Goal: Information Seeking & Learning: Find specific fact

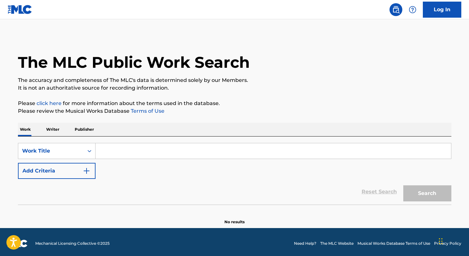
click at [158, 146] on input "Search Form" at bounding box center [274, 150] width 356 height 15
paste input "La Belleza Negra"
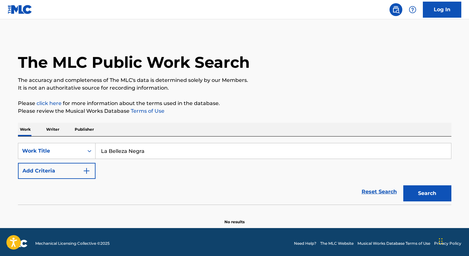
type input "La Belleza Negra"
click at [403, 185] on button "Search" at bounding box center [427, 193] width 48 height 16
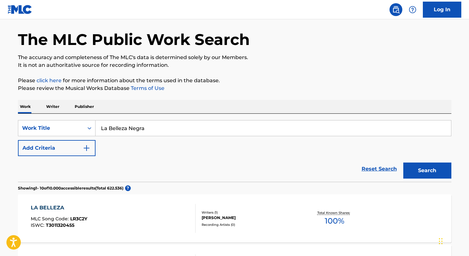
scroll to position [38, 0]
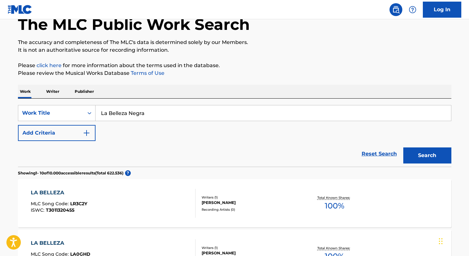
click at [58, 92] on p "Writer" at bounding box center [52, 91] width 17 height 13
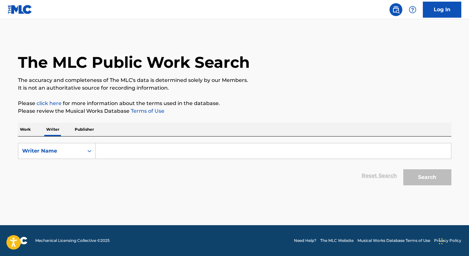
click at [155, 150] on input "Search Form" at bounding box center [274, 150] width 356 height 15
paste input "[PERSON_NAME]"
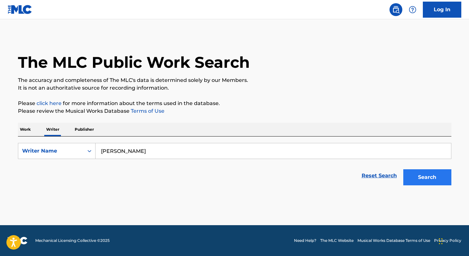
type input "[PERSON_NAME]"
click at [433, 181] on button "Search" at bounding box center [427, 177] width 48 height 16
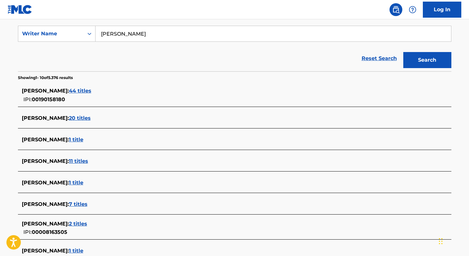
scroll to position [116, 0]
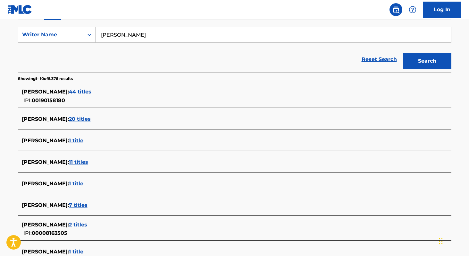
click at [91, 92] on span "44 titles" at bounding box center [80, 92] width 22 height 6
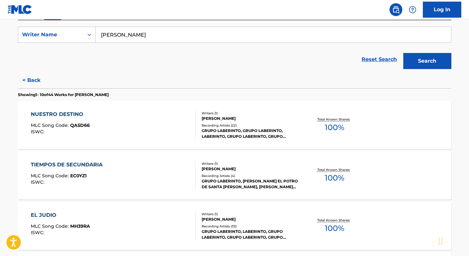
click at [330, 132] on span "100 %" at bounding box center [335, 128] width 20 height 12
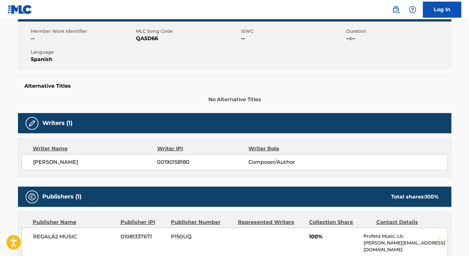
scroll to position [132, 0]
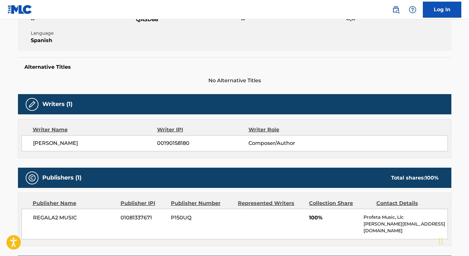
click at [38, 145] on span "[PERSON_NAME]" at bounding box center [95, 143] width 124 height 8
copy div "[PERSON_NAME] 00190158180"
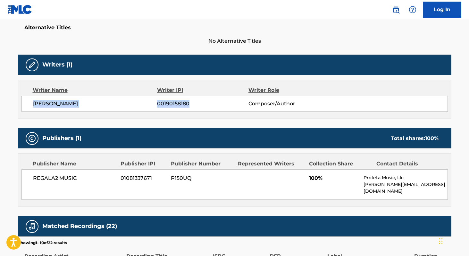
scroll to position [172, 0]
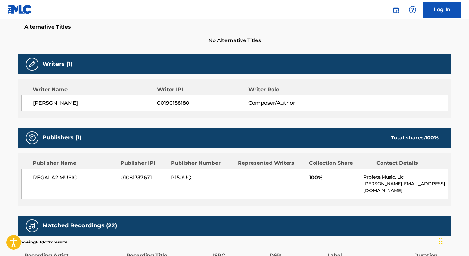
click at [38, 175] on span "REGALA2 MUSIC" at bounding box center [74, 178] width 83 height 8
copy div "REGALA2 MUSIC"
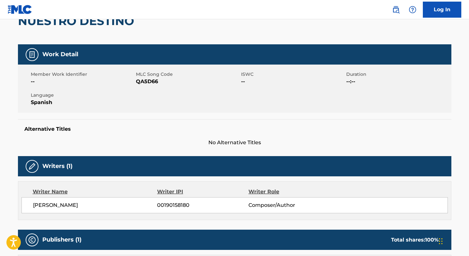
scroll to position [69, 0]
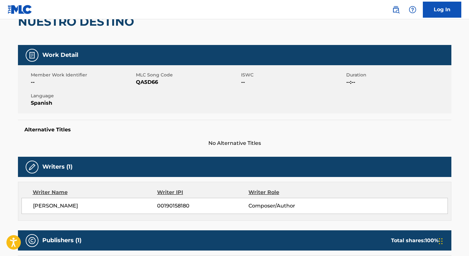
click at [138, 80] on span "QA5D66" at bounding box center [188, 82] width 104 height 8
copy span "QA5D66"
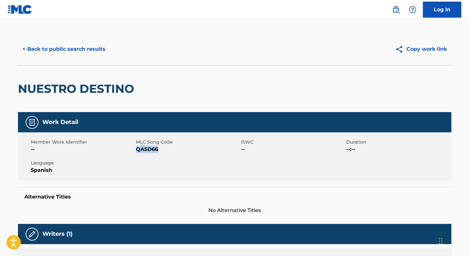
scroll to position [0, 0]
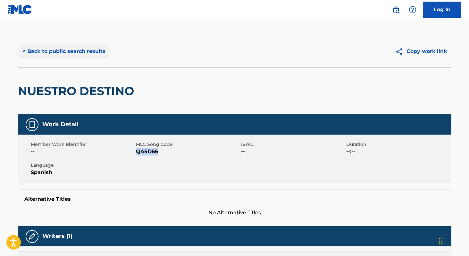
click at [81, 49] on button "< Back to public search results" at bounding box center [64, 51] width 92 height 16
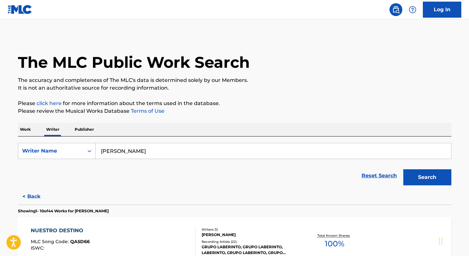
click at [154, 155] on input "[PERSON_NAME]" at bounding box center [274, 150] width 356 height 15
paste input "[PERSON_NAME] (Socram) 1"
click at [403, 169] on button "Search" at bounding box center [427, 177] width 48 height 16
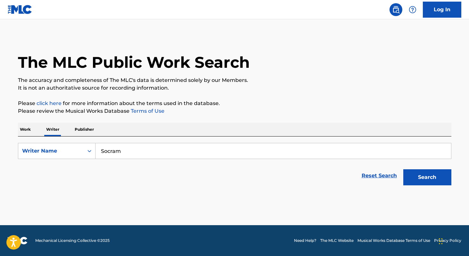
click at [130, 151] on input "Socram" at bounding box center [274, 150] width 356 height 15
paste input "[PERSON_NAME] (Socram) 1"
type input "[PERSON_NAME]"
click at [403, 169] on button "Search" at bounding box center [427, 177] width 48 height 16
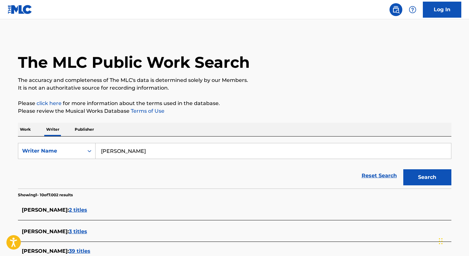
click at [29, 129] on p "Work" at bounding box center [25, 129] width 15 height 13
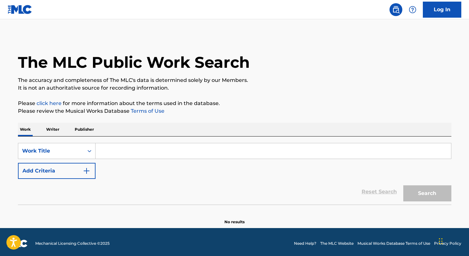
click at [108, 155] on input "Search Form" at bounding box center [274, 150] width 356 height 15
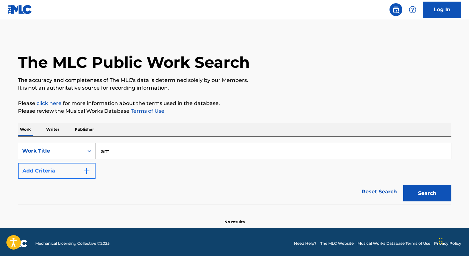
type input "am"
click at [70, 175] on button "Add Criteria" at bounding box center [57, 171] width 78 height 16
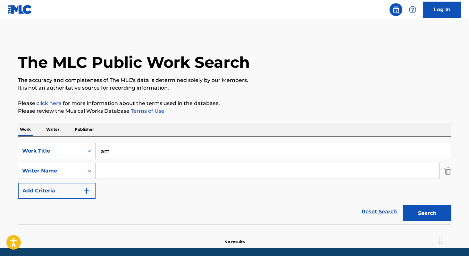
click at [113, 177] on input "Search Form" at bounding box center [268, 170] width 344 height 15
paste input "[PERSON_NAME]"
type input "[PERSON_NAME]"
click at [403, 205] on button "Search" at bounding box center [427, 213] width 48 height 16
click at [103, 149] on input "am" at bounding box center [274, 150] width 356 height 15
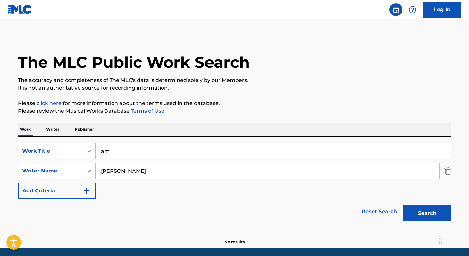
click at [103, 149] on input "am" at bounding box center [274, 150] width 356 height 15
type input "4"
click at [403, 205] on button "Search" at bounding box center [427, 213] width 48 height 16
click at [55, 127] on p "Writer" at bounding box center [52, 129] width 17 height 13
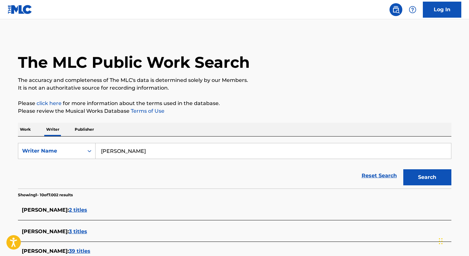
click at [81, 210] on span "2 titles" at bounding box center [78, 210] width 18 height 6
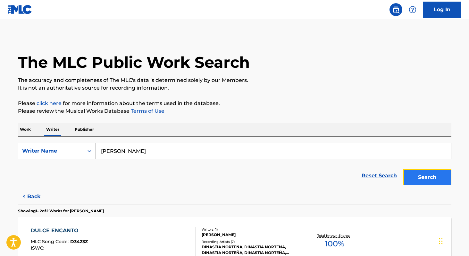
click at [433, 178] on button "Search" at bounding box center [427, 177] width 48 height 16
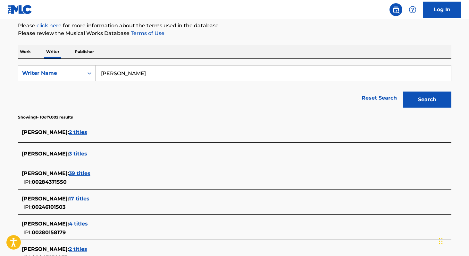
scroll to position [85, 0]
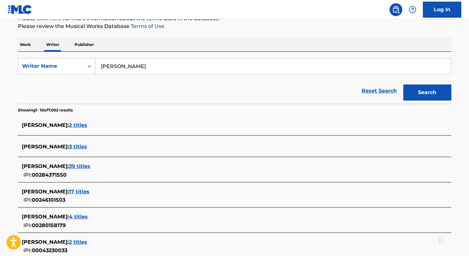
click at [110, 150] on div "[PERSON_NAME] : 3 titles" at bounding box center [226, 147] width 409 height 8
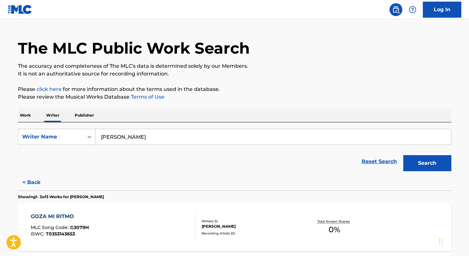
scroll to position [9, 0]
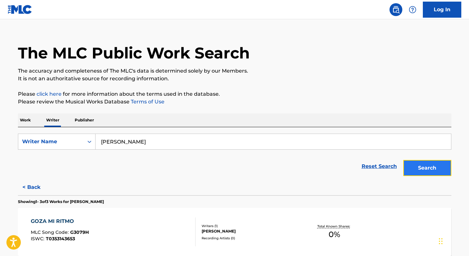
click at [423, 169] on button "Search" at bounding box center [427, 168] width 48 height 16
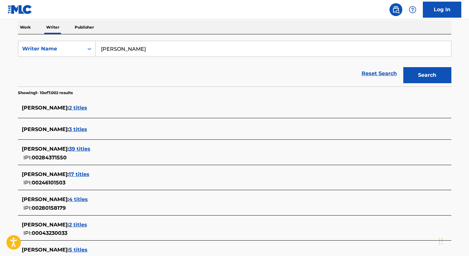
scroll to position [111, 0]
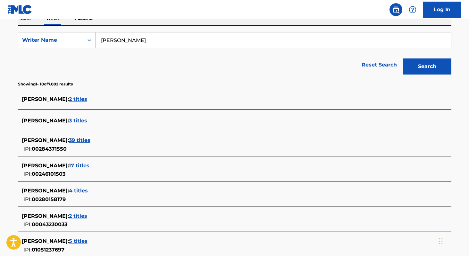
click at [90, 140] on span "39 titles" at bounding box center [79, 140] width 21 height 6
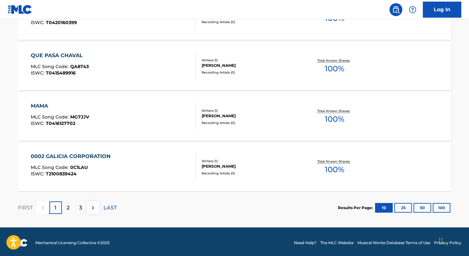
scroll to position [528, 0]
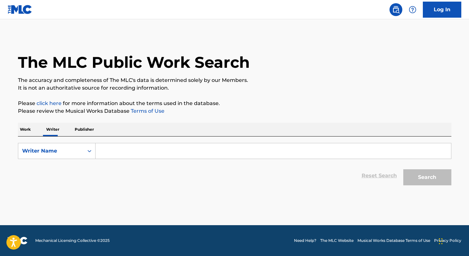
click at [21, 127] on p "Work" at bounding box center [25, 129] width 15 height 13
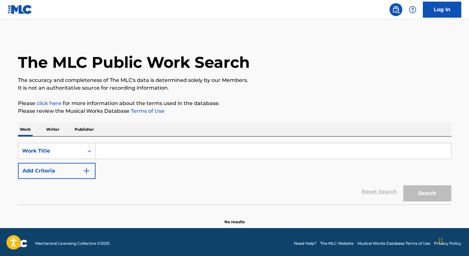
click at [52, 129] on p "Writer" at bounding box center [52, 129] width 17 height 13
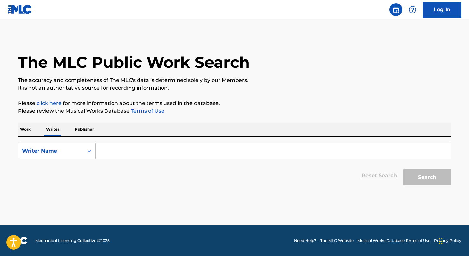
click at [135, 152] on input "Search Form" at bounding box center [274, 150] width 356 height 15
paste input "San Ignacio De Loyola"
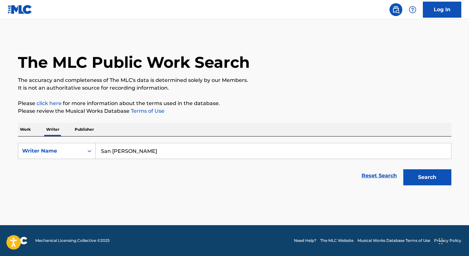
type input "San Ignacio De Loyola"
click at [403, 169] on button "Search" at bounding box center [427, 177] width 48 height 16
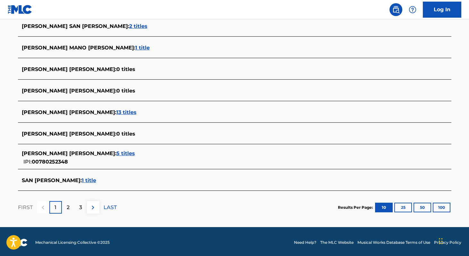
scroll to position [232, 0]
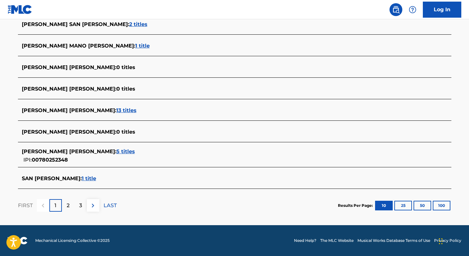
click at [96, 181] on span "1 title" at bounding box center [89, 178] width 14 height 6
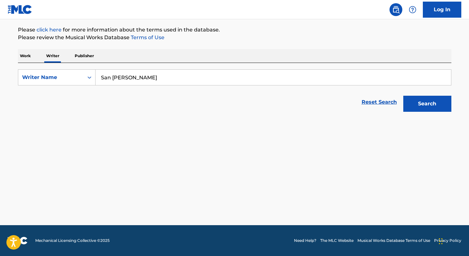
scroll to position [73, 0]
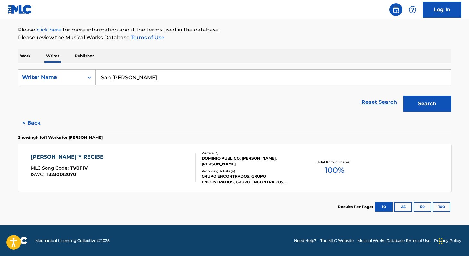
click at [329, 167] on span "100 %" at bounding box center [335, 170] width 20 height 12
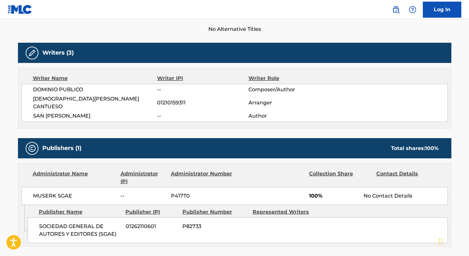
scroll to position [186, 0]
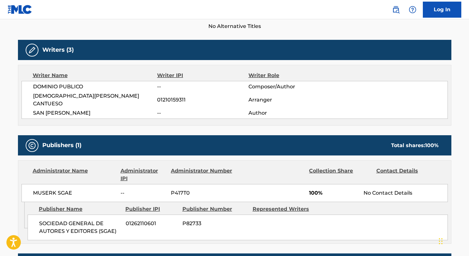
click at [39, 189] on span "MUSERK SGAE" at bounding box center [74, 193] width 83 height 8
copy div "MUSERK SGAE"
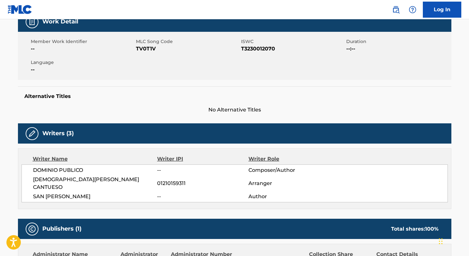
scroll to position [102, 0]
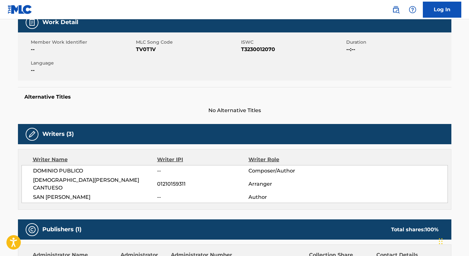
click at [148, 45] on span "MLC Song Code" at bounding box center [188, 42] width 104 height 7
click at [149, 47] on span "TV0T1V" at bounding box center [188, 50] width 104 height 8
copy span "TV0T1V"
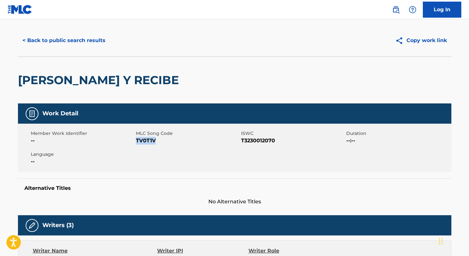
scroll to position [0, 0]
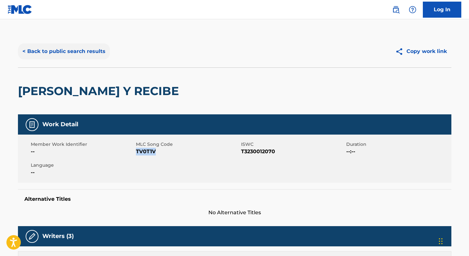
click at [38, 49] on button "< Back to public search results" at bounding box center [64, 51] width 92 height 16
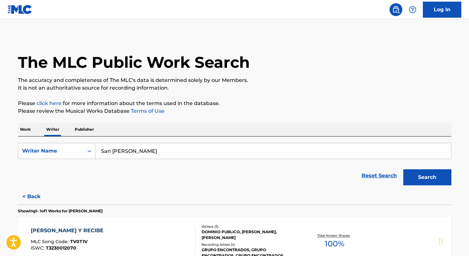
click at [170, 156] on input "San Ignacio De Loyola" at bounding box center [274, 150] width 356 height 15
paste input "Mike Keating"
type input "Mike Keating"
click at [403, 169] on button "Search" at bounding box center [427, 177] width 48 height 16
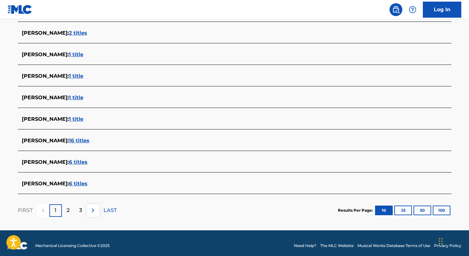
scroll to position [228, 0]
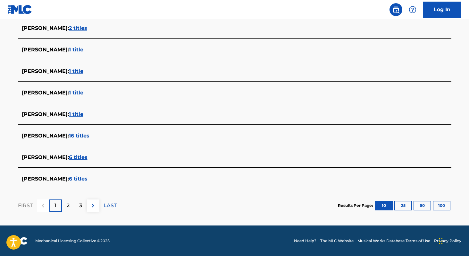
click at [69, 160] on div "MIKE KEATING : 6 titles" at bounding box center [226, 157] width 409 height 8
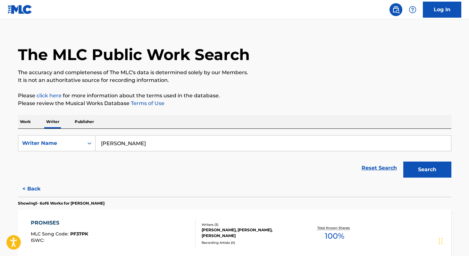
scroll to position [7, 0]
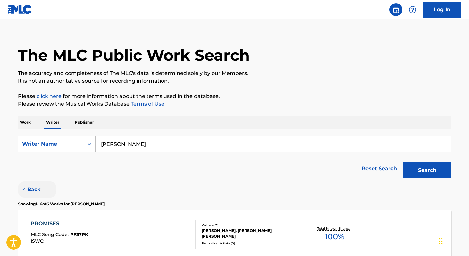
click at [40, 188] on button "< Back" at bounding box center [37, 189] width 38 height 16
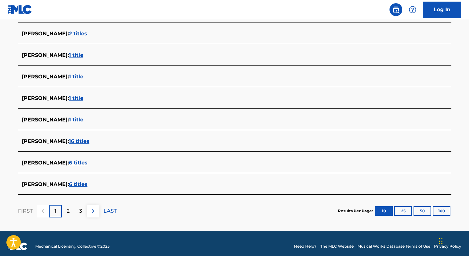
scroll to position [228, 0]
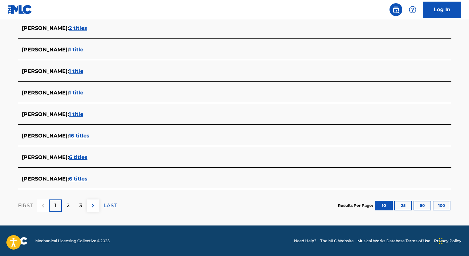
click at [75, 175] on span "6 titles" at bounding box center [78, 178] width 19 height 6
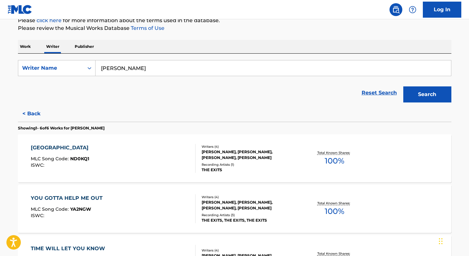
scroll to position [80, 0]
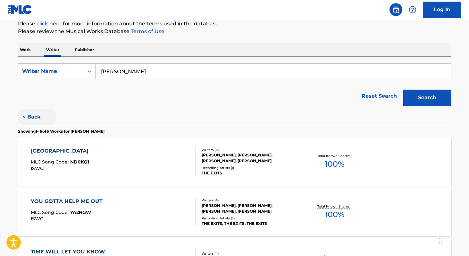
click at [35, 118] on button "< Back" at bounding box center [37, 117] width 38 height 16
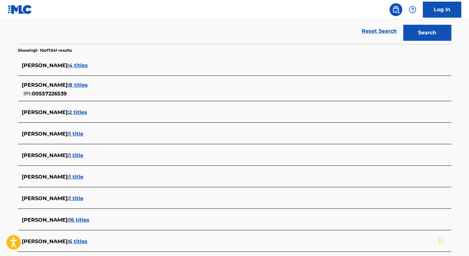
scroll to position [228, 0]
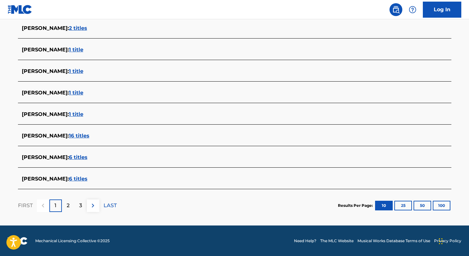
click at [71, 159] on span "6 titles" at bounding box center [78, 157] width 19 height 6
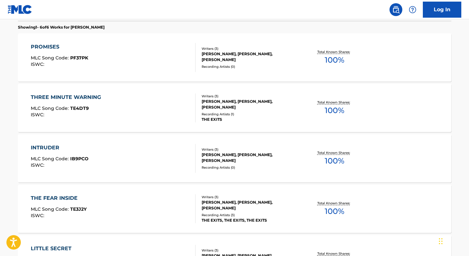
scroll to position [183, 0]
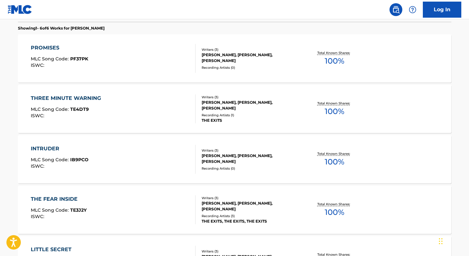
click at [335, 59] on span "100 %" at bounding box center [335, 61] width 20 height 12
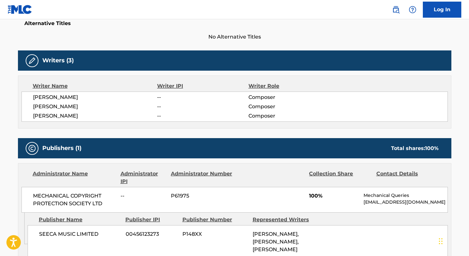
scroll to position [174, 0]
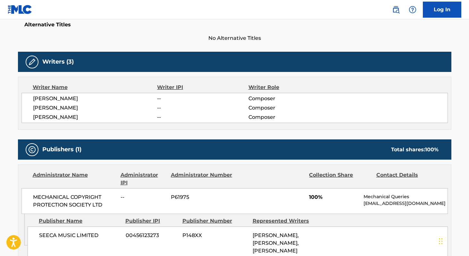
click at [44, 196] on span "MECHANICAL COPYRIGHT PROTECTION SOCIETY LTD" at bounding box center [74, 200] width 83 height 15
copy div "MECHANICAL COPYRIGHT PROTECTION SOCIETY LTD"
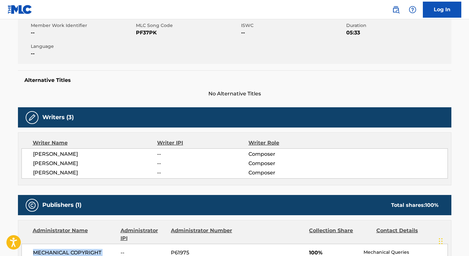
scroll to position [119, 0]
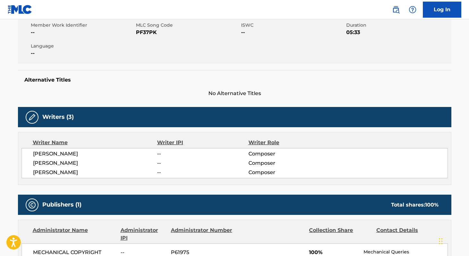
click at [143, 33] on span "PF37PK" at bounding box center [188, 33] width 104 height 8
copy span "PF37PK"
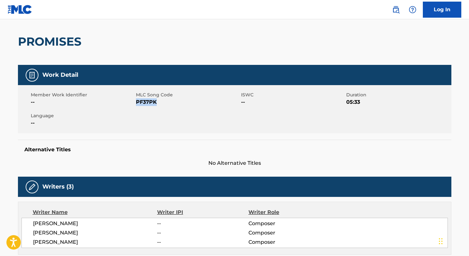
scroll to position [0, 0]
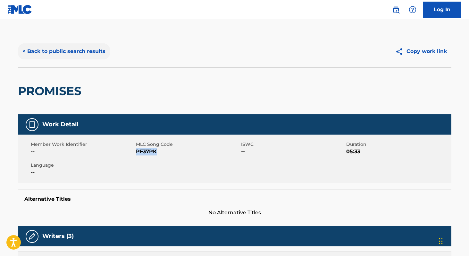
click at [90, 48] on button "< Back to public search results" at bounding box center [64, 51] width 92 height 16
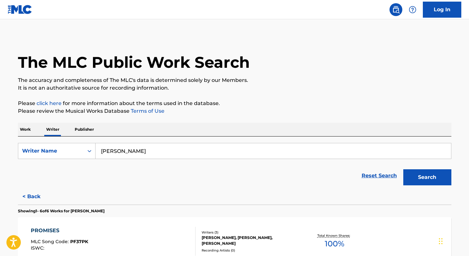
click at [164, 152] on input "Mike Keating" at bounding box center [274, 150] width 356 height 15
paste input "artín Ruvalcaba"
type input "Martín Ruvalcaba"
click at [403, 169] on button "Search" at bounding box center [427, 177] width 48 height 16
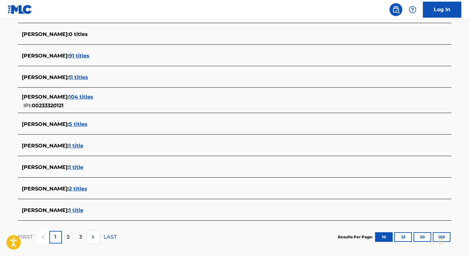
scroll to position [197, 0]
click at [93, 98] on span "104 titles" at bounding box center [81, 97] width 24 height 6
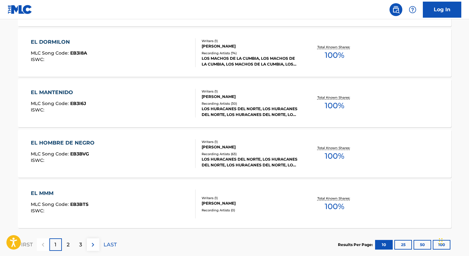
scroll to position [502, 0]
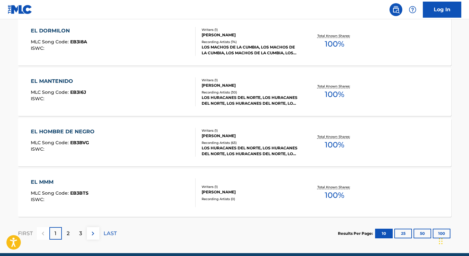
click at [439, 232] on div "Widget de chat" at bounding box center [453, 240] width 32 height 31
click at [439, 234] on div "Widget de chat" at bounding box center [449, 240] width 32 height 31
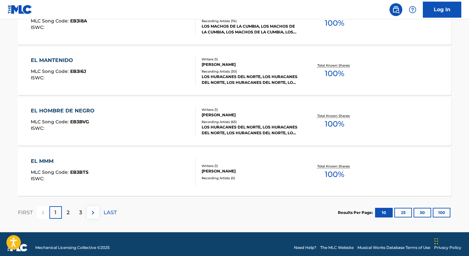
scroll to position [524, 0]
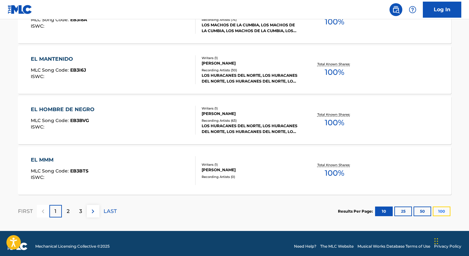
click at [440, 210] on button "100" at bounding box center [442, 211] width 18 height 10
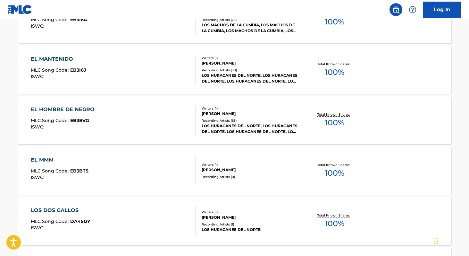
scroll to position [83, 0]
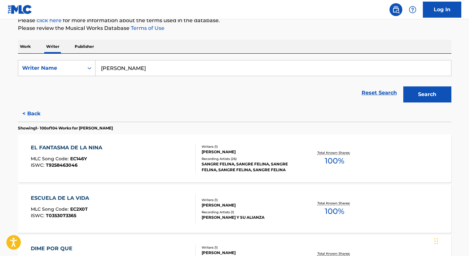
click at [338, 160] on span "100 %" at bounding box center [335, 161] width 20 height 12
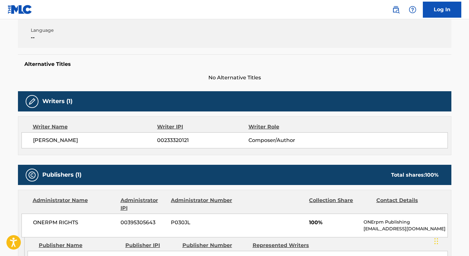
scroll to position [135, 0]
click at [179, 139] on span "00233320121" at bounding box center [202, 140] width 91 height 8
copy span "00233320121"
click at [42, 218] on span "ONERPM RIGHTS" at bounding box center [74, 222] width 83 height 8
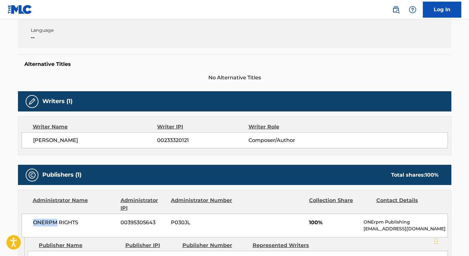
click at [42, 218] on span "ONERPM RIGHTS" at bounding box center [74, 222] width 83 height 8
copy div "ONERPM RIGHTS"
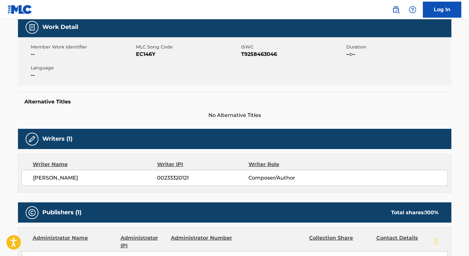
scroll to position [97, 0]
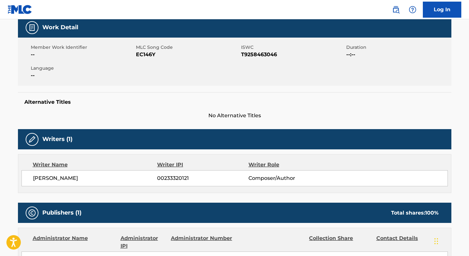
click at [140, 56] on span "EC146Y" at bounding box center [188, 55] width 104 height 8
copy span "EC146Y"
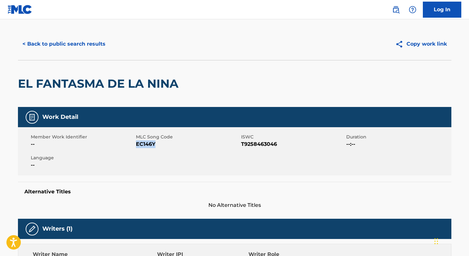
scroll to position [0, 0]
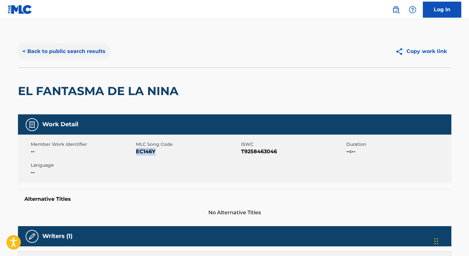
click at [51, 46] on button "< Back to public search results" at bounding box center [64, 51] width 92 height 16
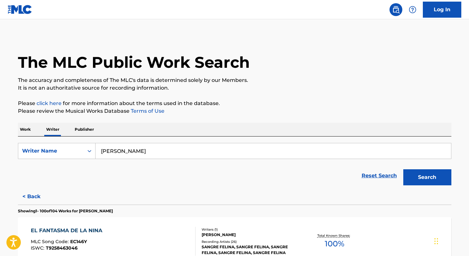
click at [27, 130] on p "Work" at bounding box center [25, 129] width 15 height 13
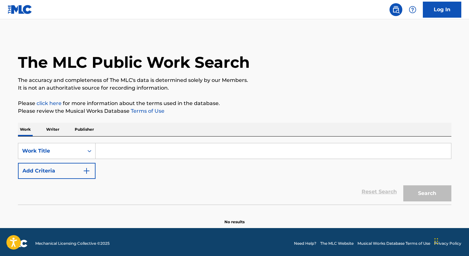
click at [135, 151] on input "Search Form" at bounding box center [274, 150] width 356 height 15
paste input "los muros caen"
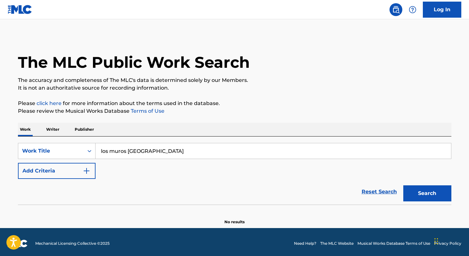
type input "los muros caen"
click at [403, 185] on button "Search" at bounding box center [427, 193] width 48 height 16
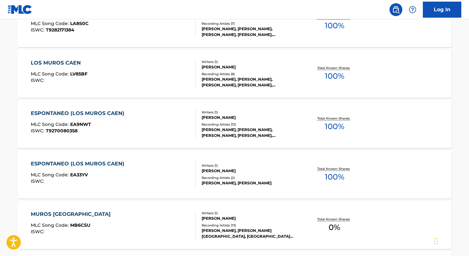
scroll to position [368, 0]
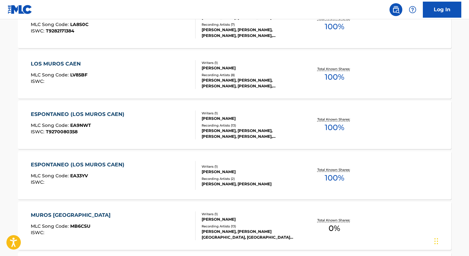
click at [337, 127] on span "100 %" at bounding box center [335, 128] width 20 height 12
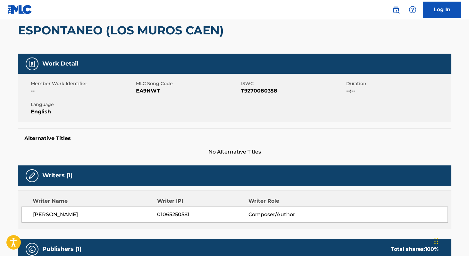
scroll to position [62, 0]
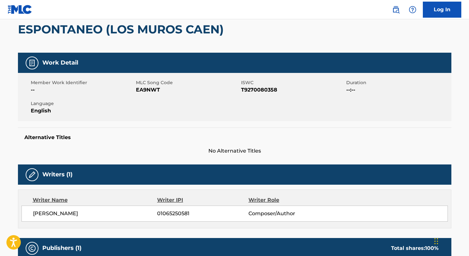
click at [41, 212] on span "MARCO ANTONIO BARRIENTOS" at bounding box center [95, 213] width 124 height 8
copy div "MARCO ANTONIO BARRIENTOS 01065250581"
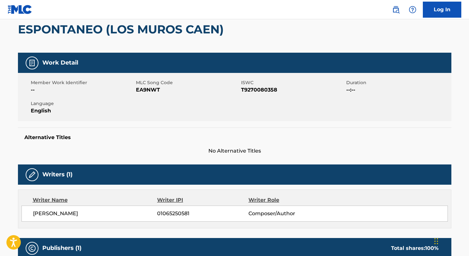
click at [247, 95] on div "Member Work Identifier -- MLC Song Code EA9NWT ISWC T9270080358 Duration --:-- …" at bounding box center [235, 97] width 434 height 48
click at [247, 94] on div "Member Work Identifier -- MLC Song Code EA9NWT ISWC T9270080358 Duration --:-- …" at bounding box center [235, 97] width 434 height 48
click at [247, 93] on span "T9270080358" at bounding box center [293, 90] width 104 height 8
click at [244, 91] on span "T9270080358" at bounding box center [293, 90] width 104 height 8
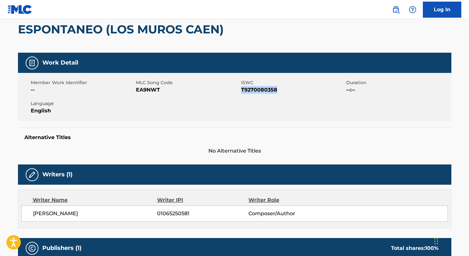
click at [244, 91] on span "T9270080358" at bounding box center [293, 90] width 104 height 8
copy span "T9270080358"
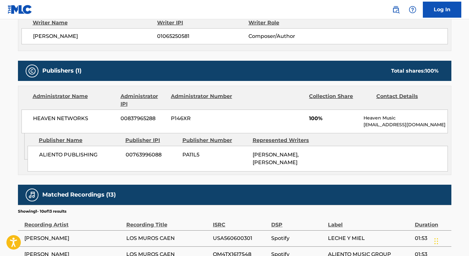
scroll to position [228, 0]
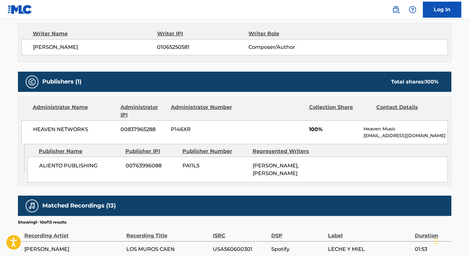
click at [42, 130] on span "HEAVEN NETWORKS" at bounding box center [74, 129] width 83 height 8
copy div "HEAVEN NETWORKS"
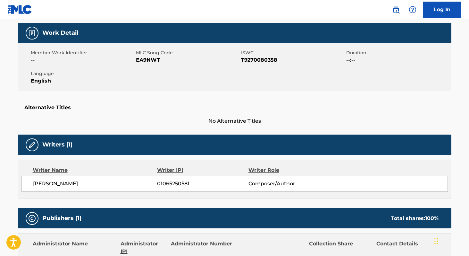
scroll to position [89, 0]
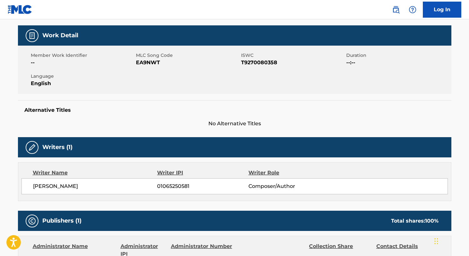
click at [144, 64] on span "EA9NWT" at bounding box center [188, 63] width 104 height 8
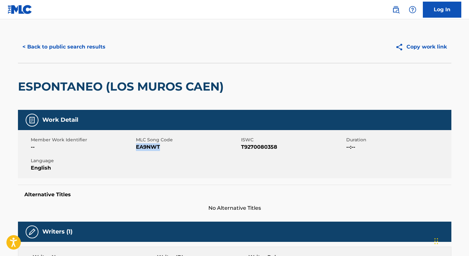
scroll to position [0, 0]
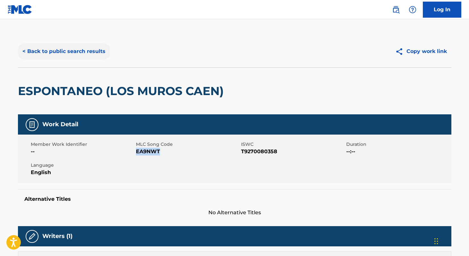
click at [63, 48] on button "< Back to public search results" at bounding box center [64, 51] width 92 height 16
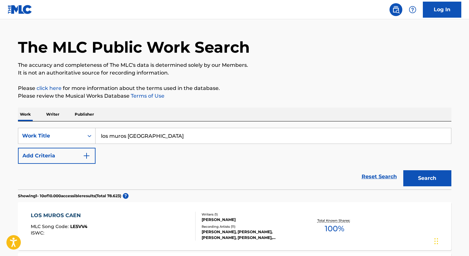
scroll to position [6, 0]
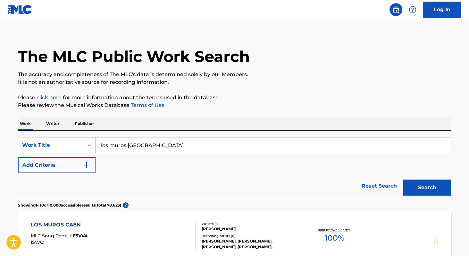
click at [169, 145] on input "los muros caen" at bounding box center [274, 144] width 356 height 15
type input "vente"
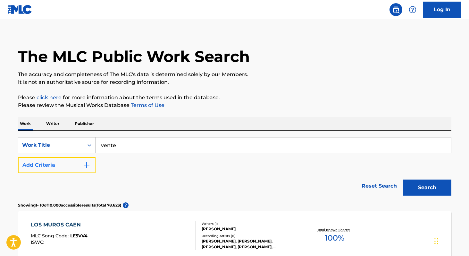
click at [84, 166] on img "Search Form" at bounding box center [87, 165] width 8 height 8
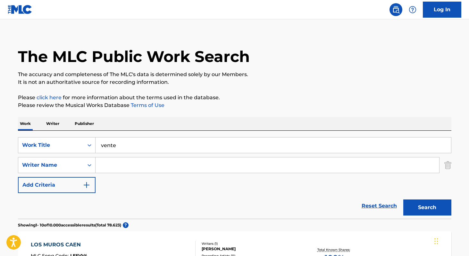
click at [132, 170] on input "Search Form" at bounding box center [268, 164] width 344 height 15
paste input "Osvaldo Zambrano"
type input "Osvaldo Zambrano"
click at [403, 199] on button "Search" at bounding box center [427, 207] width 48 height 16
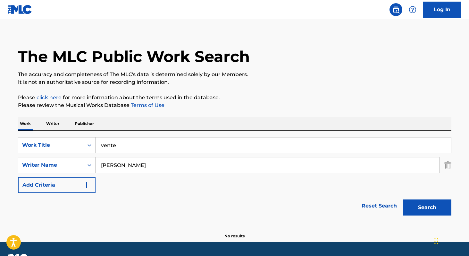
click at [58, 124] on p "Writer" at bounding box center [52, 123] width 17 height 13
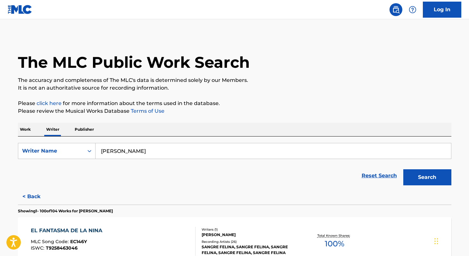
click at [167, 154] on input "Martín Ruvalcaba" at bounding box center [274, 150] width 356 height 15
paste input "Osvaldo Zambrano"
type input "Osvaldo Zambrano"
click at [403, 169] on button "Search" at bounding box center [427, 177] width 48 height 16
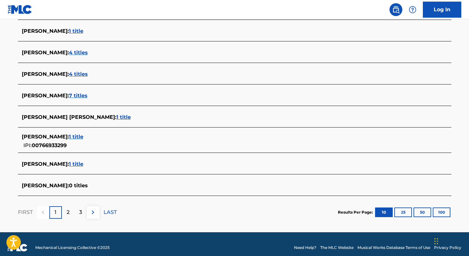
scroll to position [228, 0]
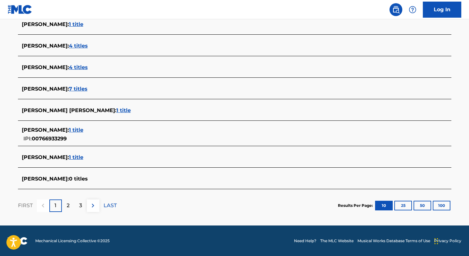
click at [83, 156] on span "1 title" at bounding box center [76, 157] width 14 height 6
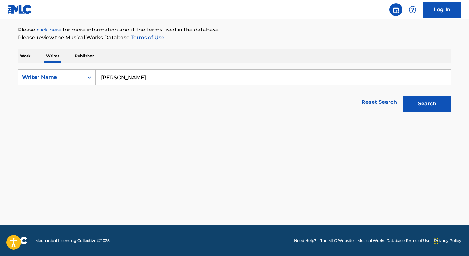
scroll to position [73, 0]
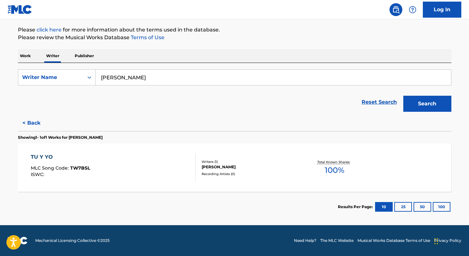
click at [327, 170] on span "100 %" at bounding box center [335, 170] width 20 height 12
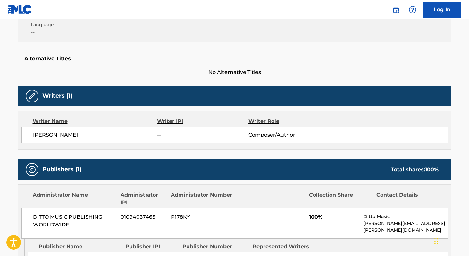
scroll to position [144, 0]
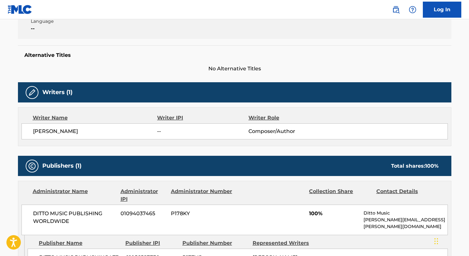
click at [49, 131] on span "OSVALDO GABRIEL ZAMBRANO MENDOZA" at bounding box center [95, 131] width 124 height 8
click at [35, 213] on span "DITTO MUSIC PUBLISHING WORLDWIDE" at bounding box center [74, 216] width 83 height 15
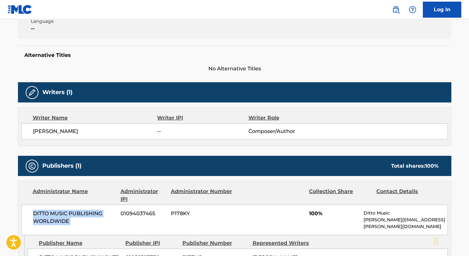
click at [35, 213] on span "DITTO MUSIC PUBLISHING WORLDWIDE" at bounding box center [74, 216] width 83 height 15
click at [131, 216] on span "01094037465" at bounding box center [144, 213] width 46 height 8
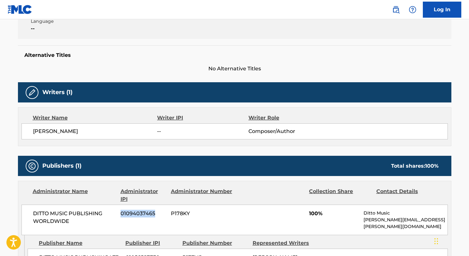
click at [131, 216] on span "01094037465" at bounding box center [144, 213] width 46 height 8
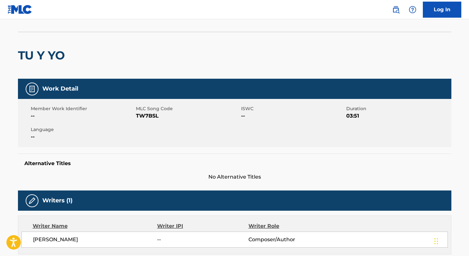
scroll to position [21, 0]
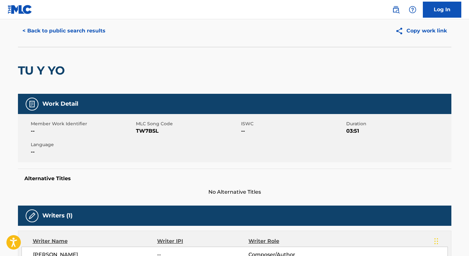
click at [146, 128] on span "TW7BSL" at bounding box center [188, 131] width 104 height 8
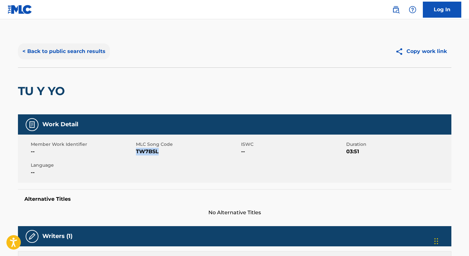
click at [53, 46] on button "< Back to public search results" at bounding box center [64, 51] width 92 height 16
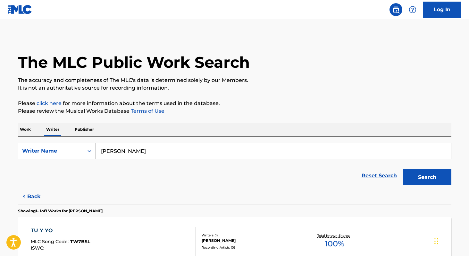
click at [165, 150] on input "Osvaldo Zambrano" at bounding box center [274, 150] width 356 height 15
paste input "Saul Villarreal Rivas"
type input "Saul Villarreal Rivas"
click at [403, 169] on button "Search" at bounding box center [427, 177] width 48 height 16
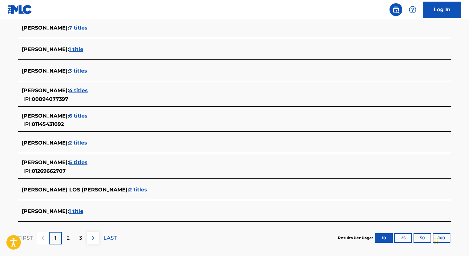
scroll to position [201, 0]
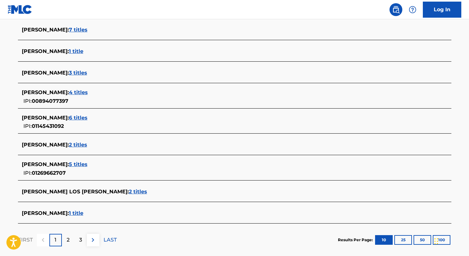
click at [83, 210] on span "1 title" at bounding box center [76, 213] width 14 height 6
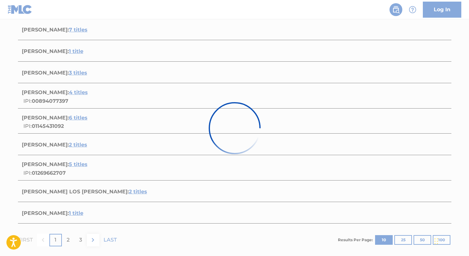
scroll to position [73, 0]
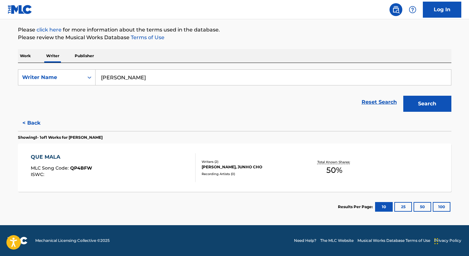
click at [331, 174] on span "50 %" at bounding box center [335, 170] width 16 height 12
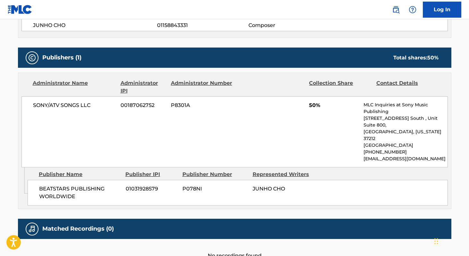
scroll to position [257, 0]
